Goal: Check status

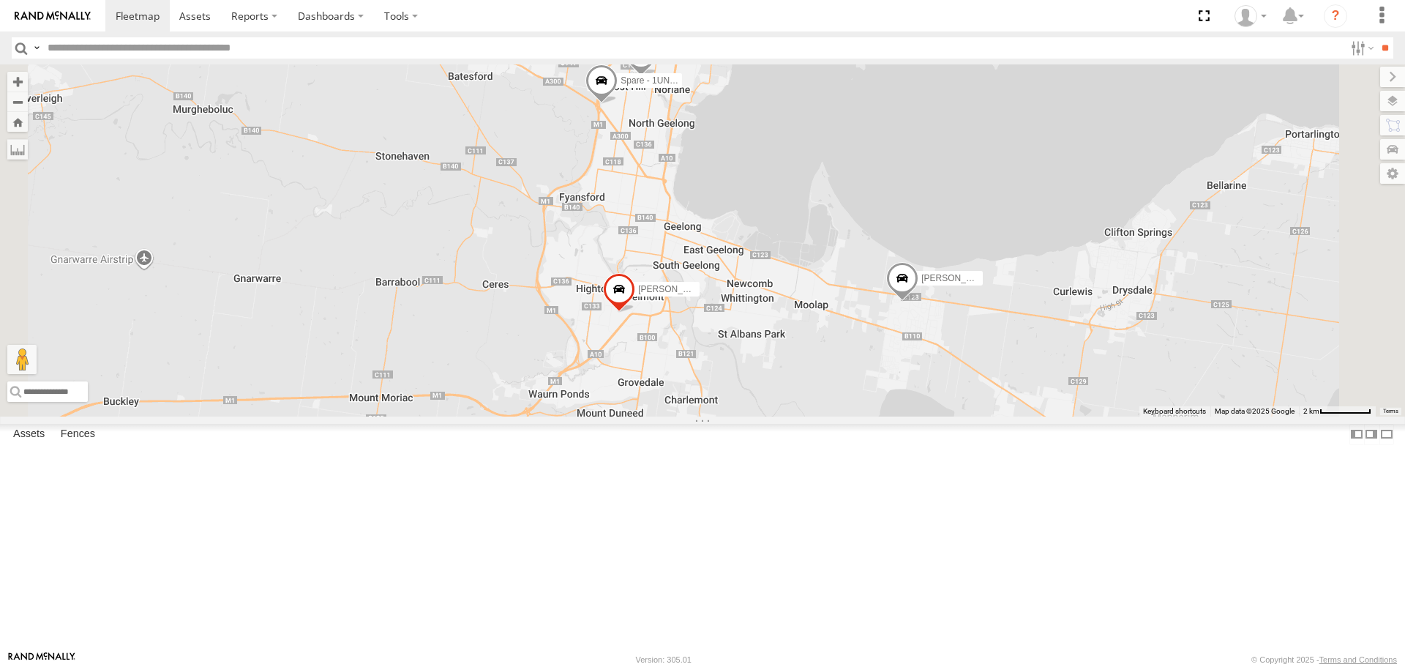
drag, startPoint x: 891, startPoint y: 591, endPoint x: 1060, endPoint y: 407, distance: 250.2
click at [940, 416] on div "[PERSON_NAME] [PERSON_NAME] BAS - 1UN7FC [PERSON_NAME] - 1UN7FB [PERSON_NAME] a…" at bounding box center [702, 239] width 1405 height 351
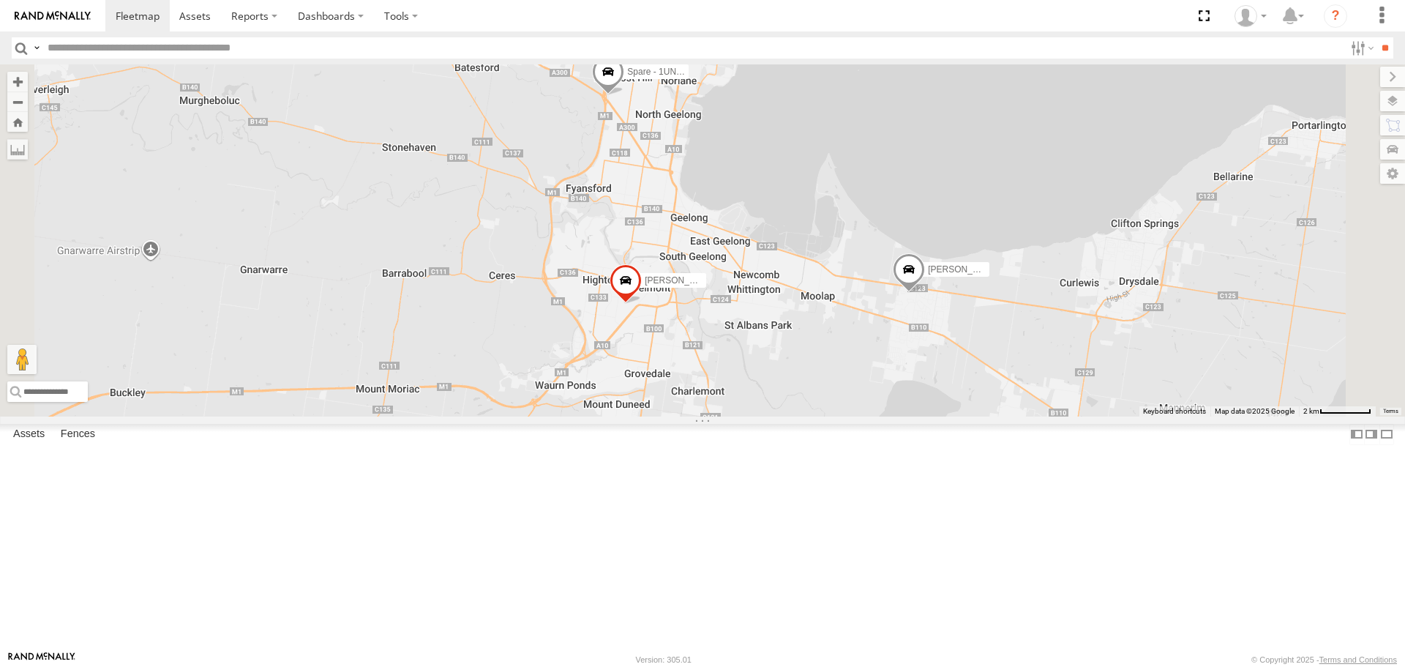
click at [925, 293] on span at bounding box center [909, 273] width 32 height 40
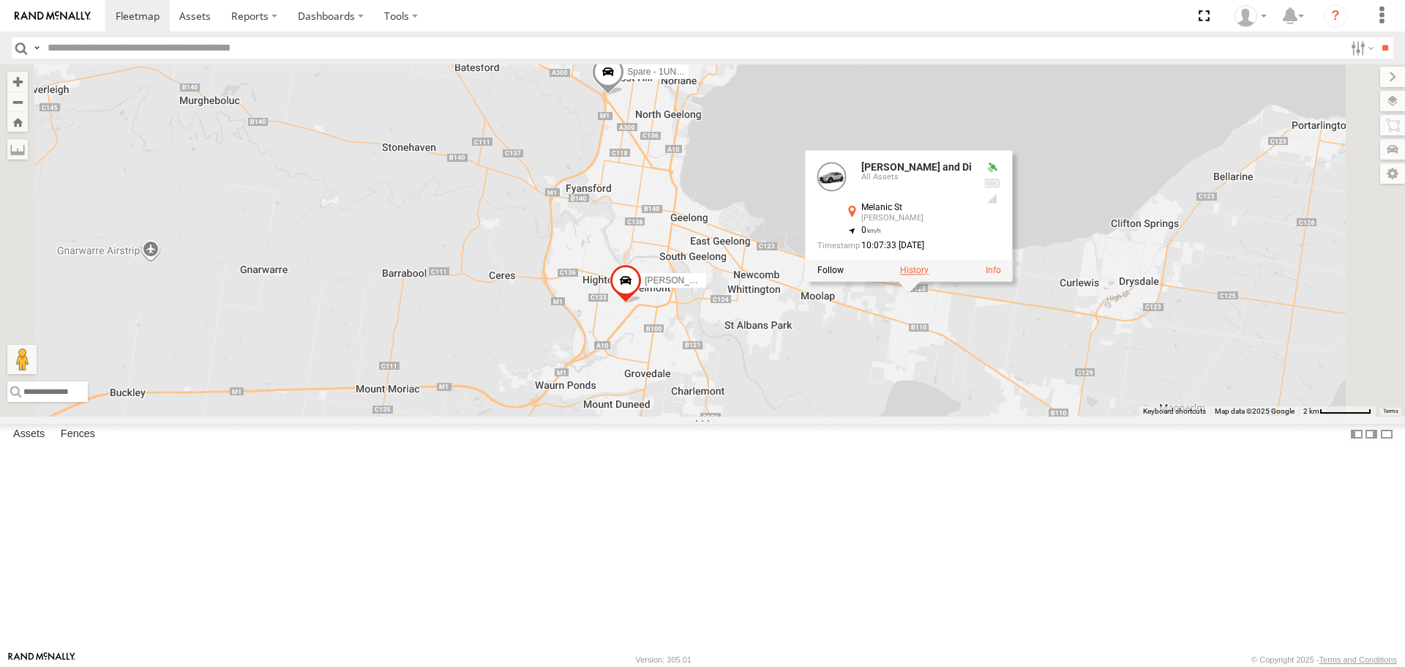
click at [929, 276] on label at bounding box center [914, 271] width 29 height 10
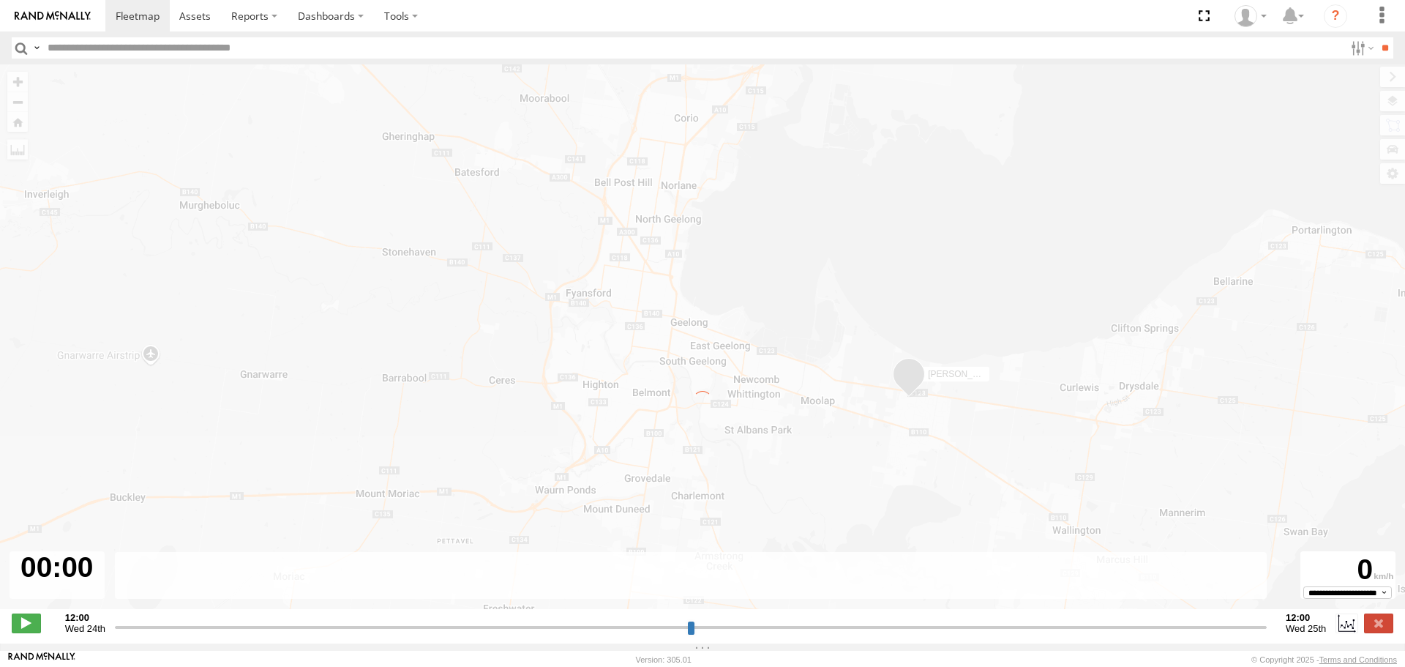
type input "**********"
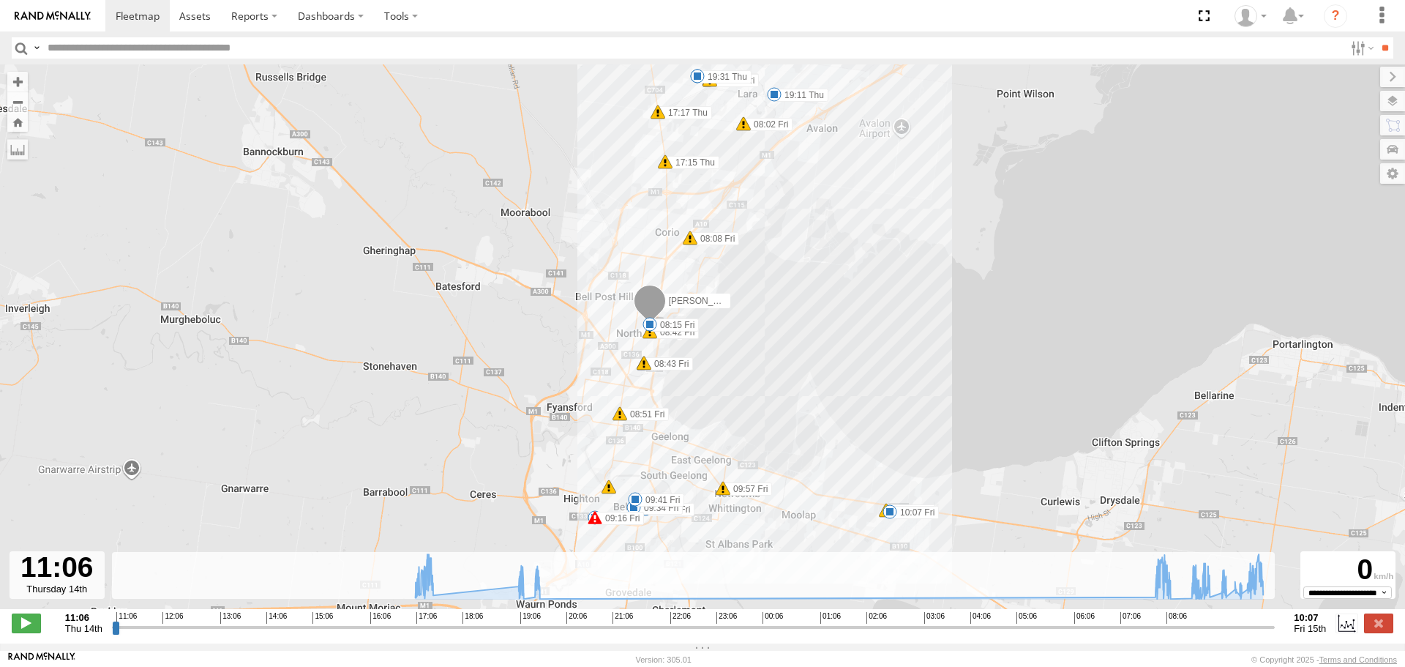
drag, startPoint x: 752, startPoint y: 460, endPoint x: 805, endPoint y: 396, distance: 82.6
click at [853, 357] on div "[PERSON_NAME] and Di 17:15 Thu 17:17 Thu 17:22 Thu 19:11 Thu 19:31 Thu 07:58 Fr…" at bounding box center [702, 344] width 1405 height 560
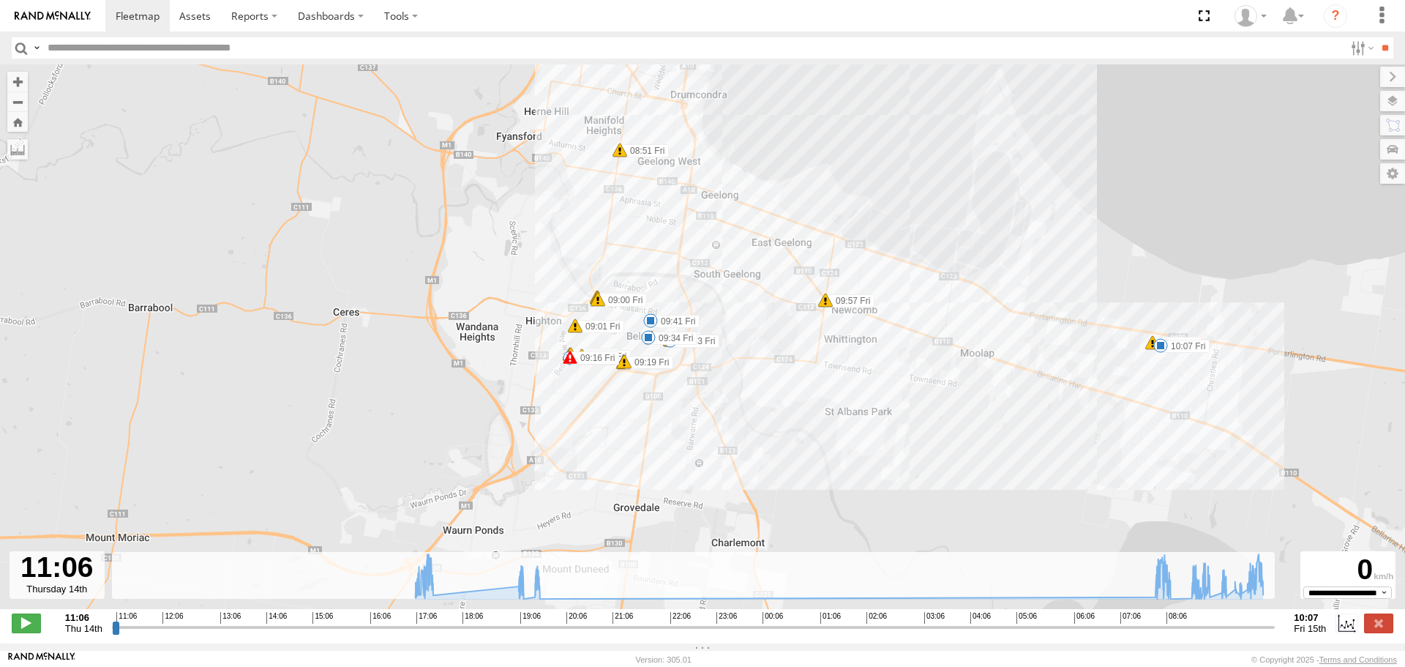
drag, startPoint x: 991, startPoint y: 304, endPoint x: 754, endPoint y: 329, distance: 237.6
click at [754, 329] on div "[PERSON_NAME] and Di 17:15 Thu 17:17 Thu 17:22 Thu 19:11 Thu 19:31 Thu 07:58 Fr…" at bounding box center [702, 344] width 1405 height 560
click at [1379, 631] on label at bounding box center [1378, 622] width 29 height 19
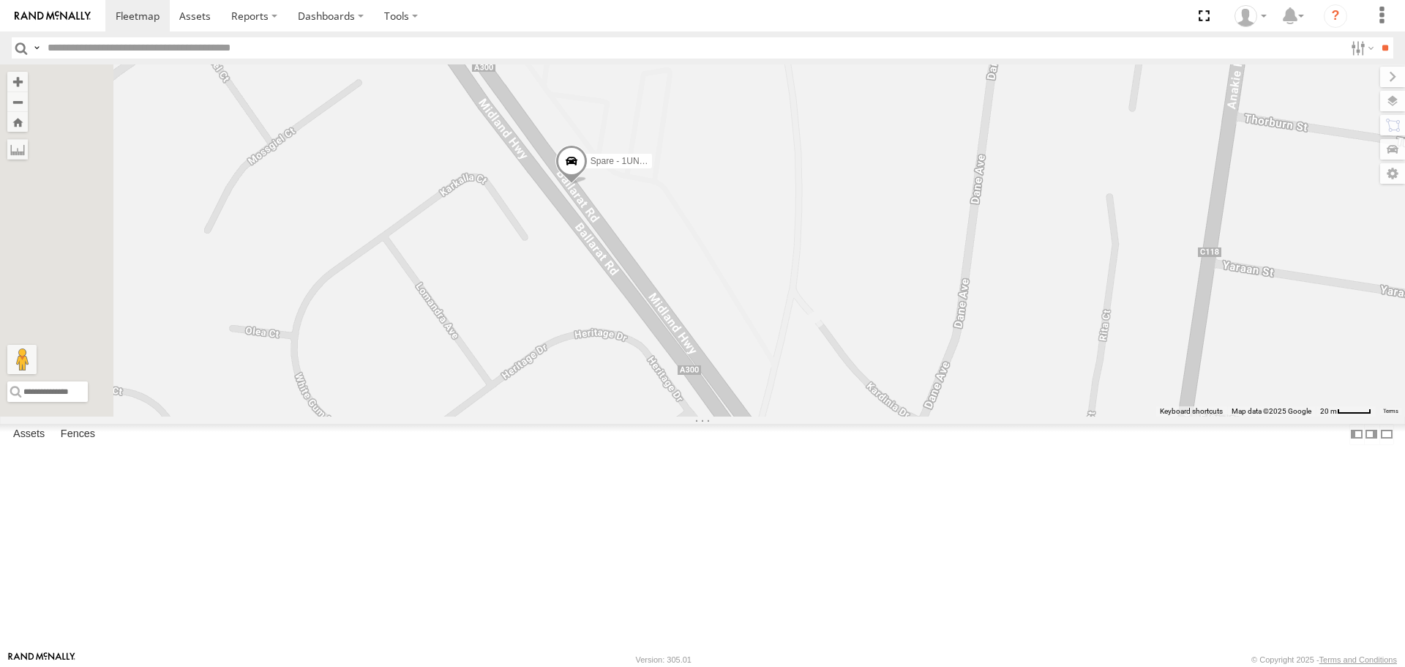
drag, startPoint x: 738, startPoint y: 276, endPoint x: 763, endPoint y: 454, distance: 179.5
click at [763, 416] on div "[PERSON_NAME] and Di BAS - 1UN7FC [PERSON_NAME] - 1UN7FB" at bounding box center [702, 239] width 1405 height 351
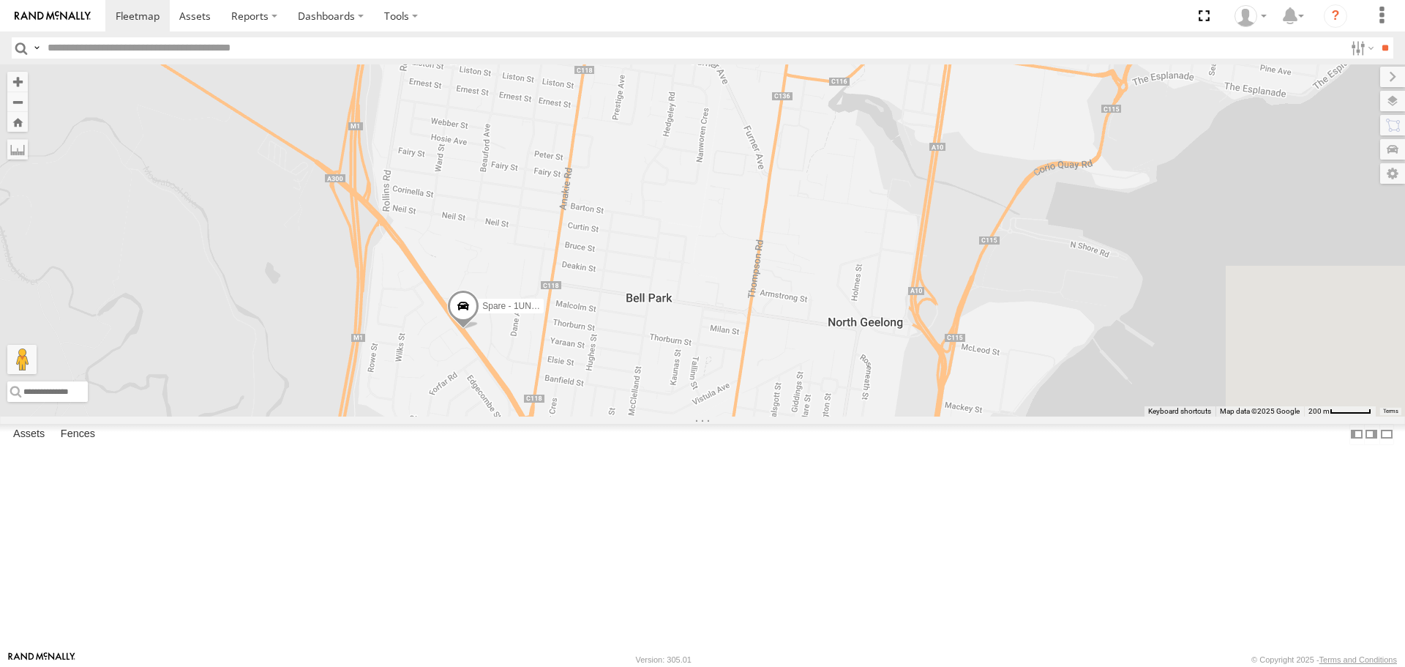
drag, startPoint x: 772, startPoint y: 315, endPoint x: 662, endPoint y: 458, distance: 180.5
click at [661, 416] on div "[PERSON_NAME] and Di BAS - 1UN7FC [PERSON_NAME] - 1UN7FB" at bounding box center [702, 239] width 1405 height 351
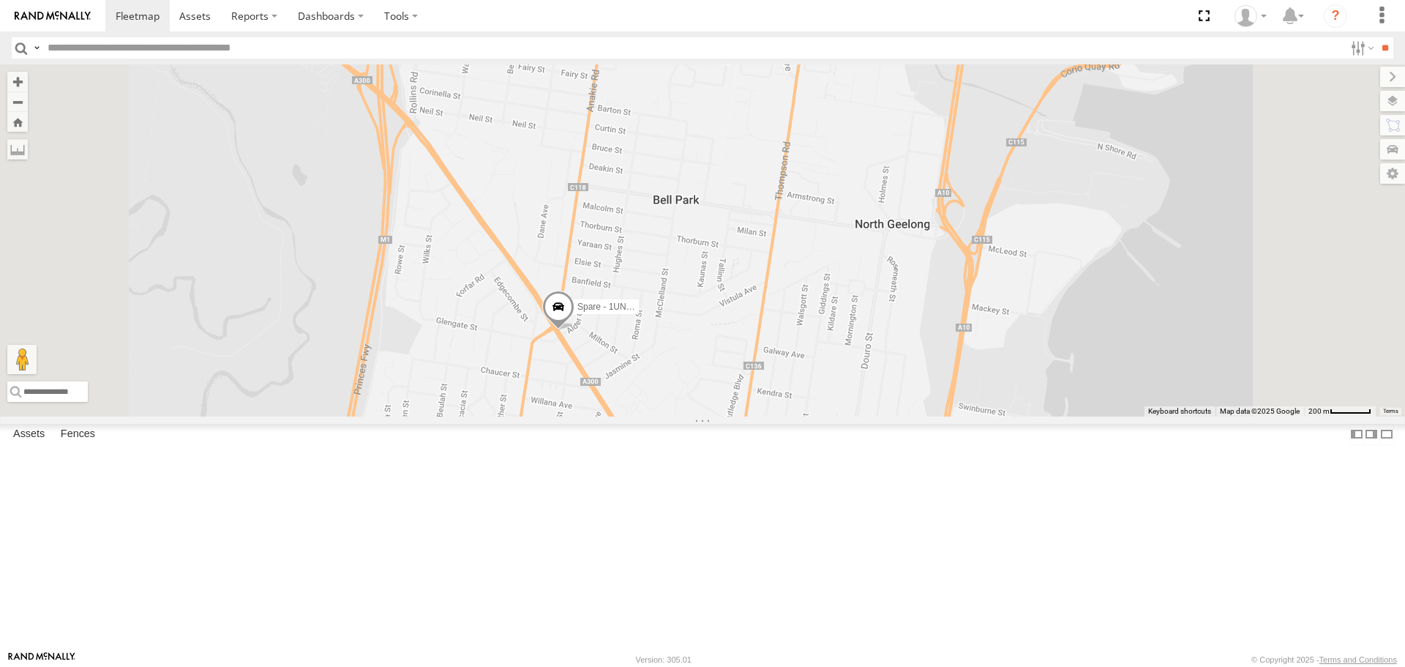
drag, startPoint x: 737, startPoint y: 593, endPoint x: 752, endPoint y: 464, distance: 129.6
click at [752, 416] on div "[PERSON_NAME] and Di BAS - 1UN7FC [PERSON_NAME] - 1UN7FB" at bounding box center [702, 239] width 1405 height 351
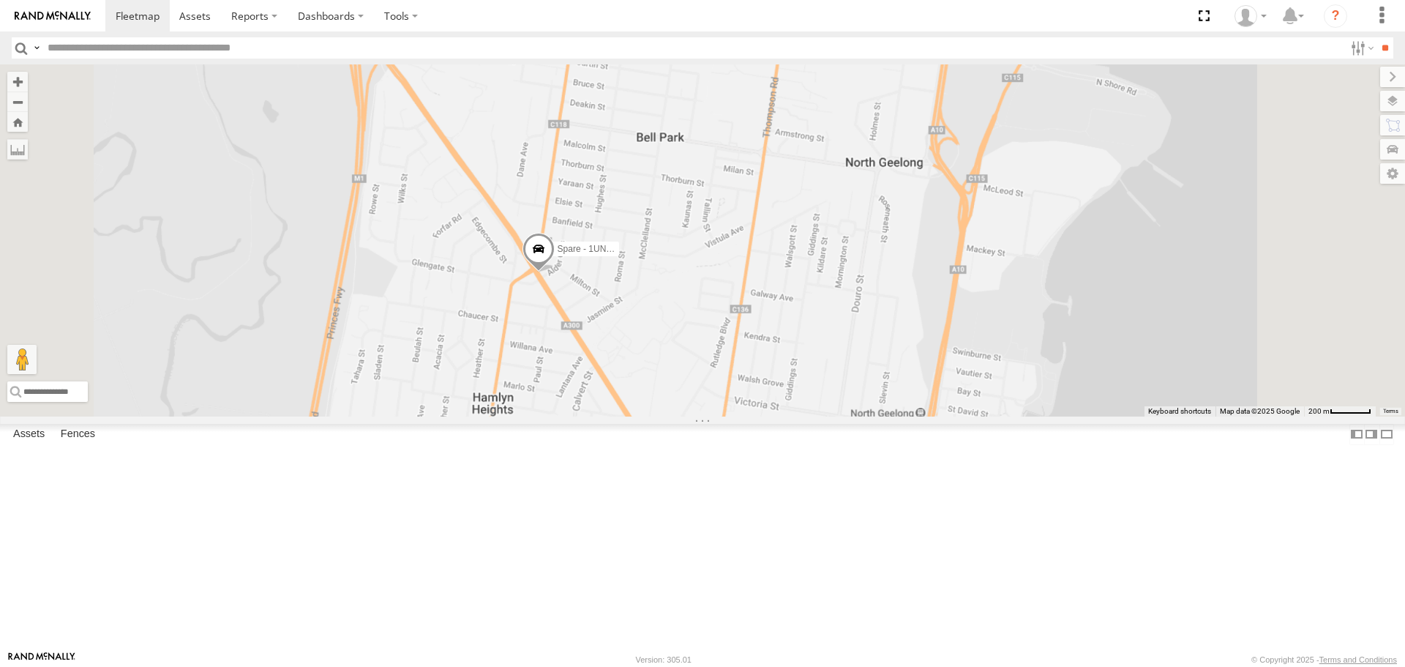
drag, startPoint x: 723, startPoint y: 239, endPoint x: 725, endPoint y: 396, distance: 156.6
click at [725, 396] on div "[PERSON_NAME] and Di BAS - 1UN7FC [PERSON_NAME] - 1UN7FB" at bounding box center [702, 239] width 1405 height 351
